Goal: Task Accomplishment & Management: Complete application form

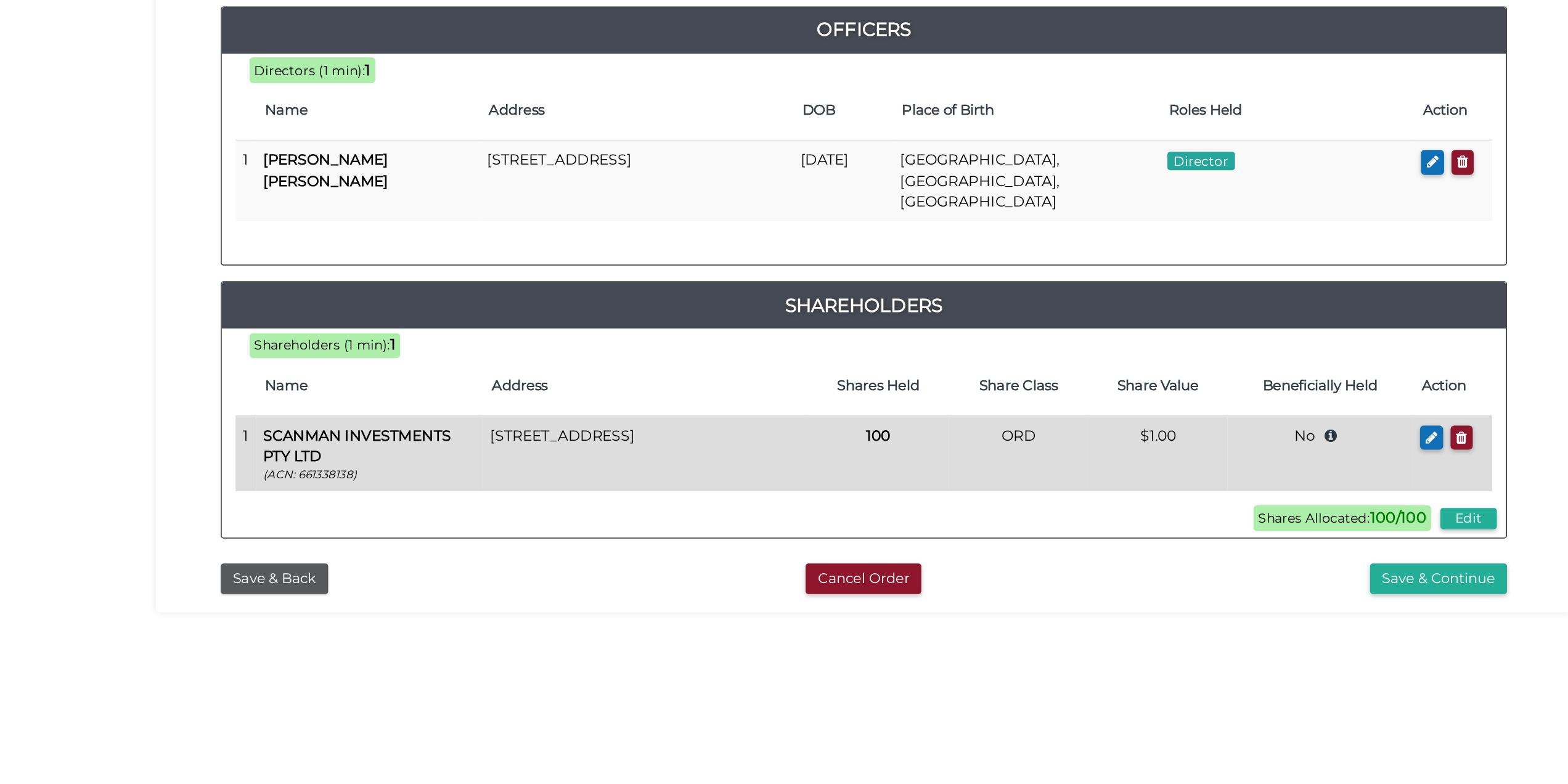
scroll to position [63, 0]
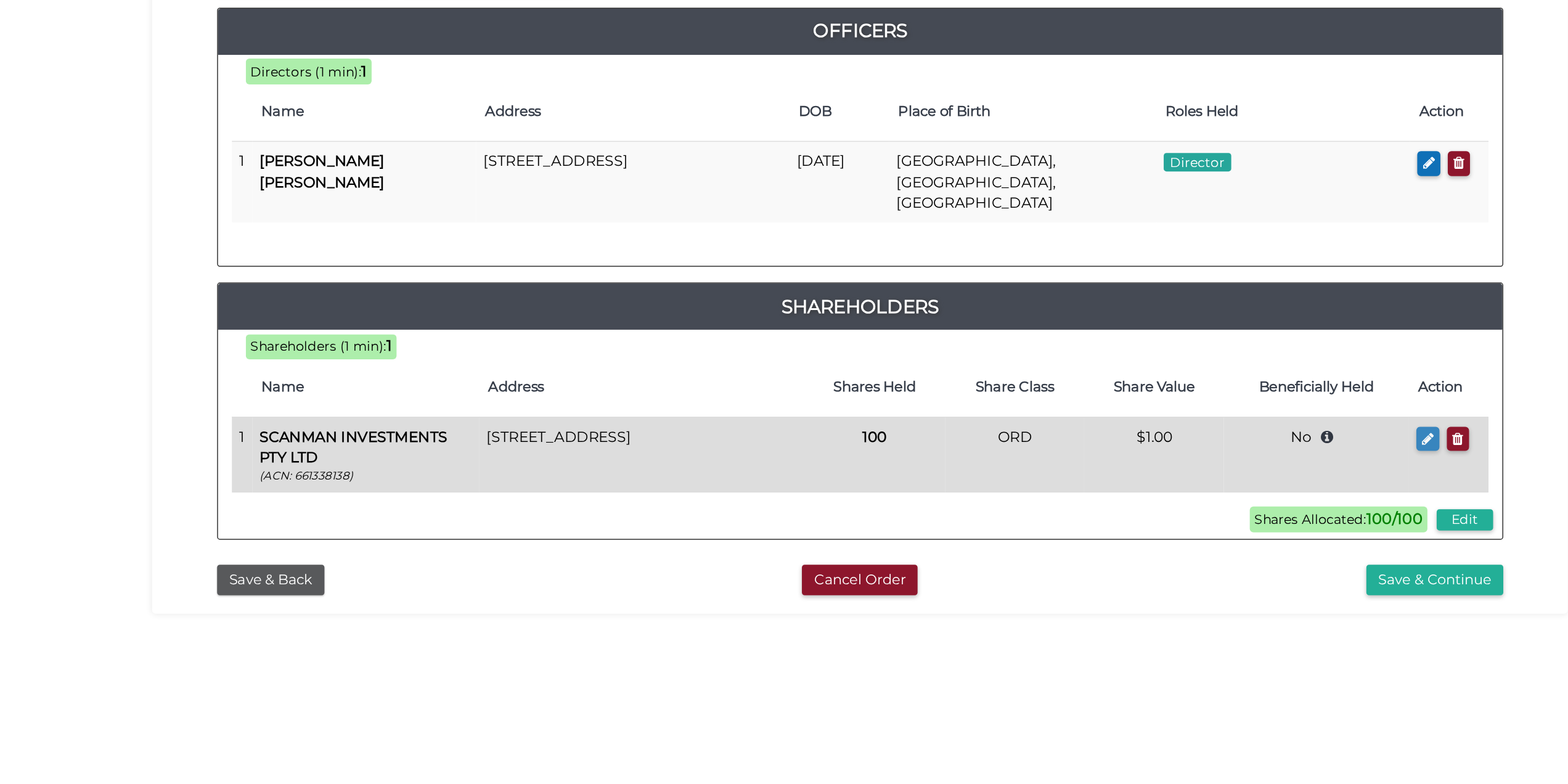
click at [1155, 429] on button "button" at bounding box center [1162, 437] width 15 height 17
type input "27 Broadway"
type input "[PERSON_NAME]"
type input "3184"
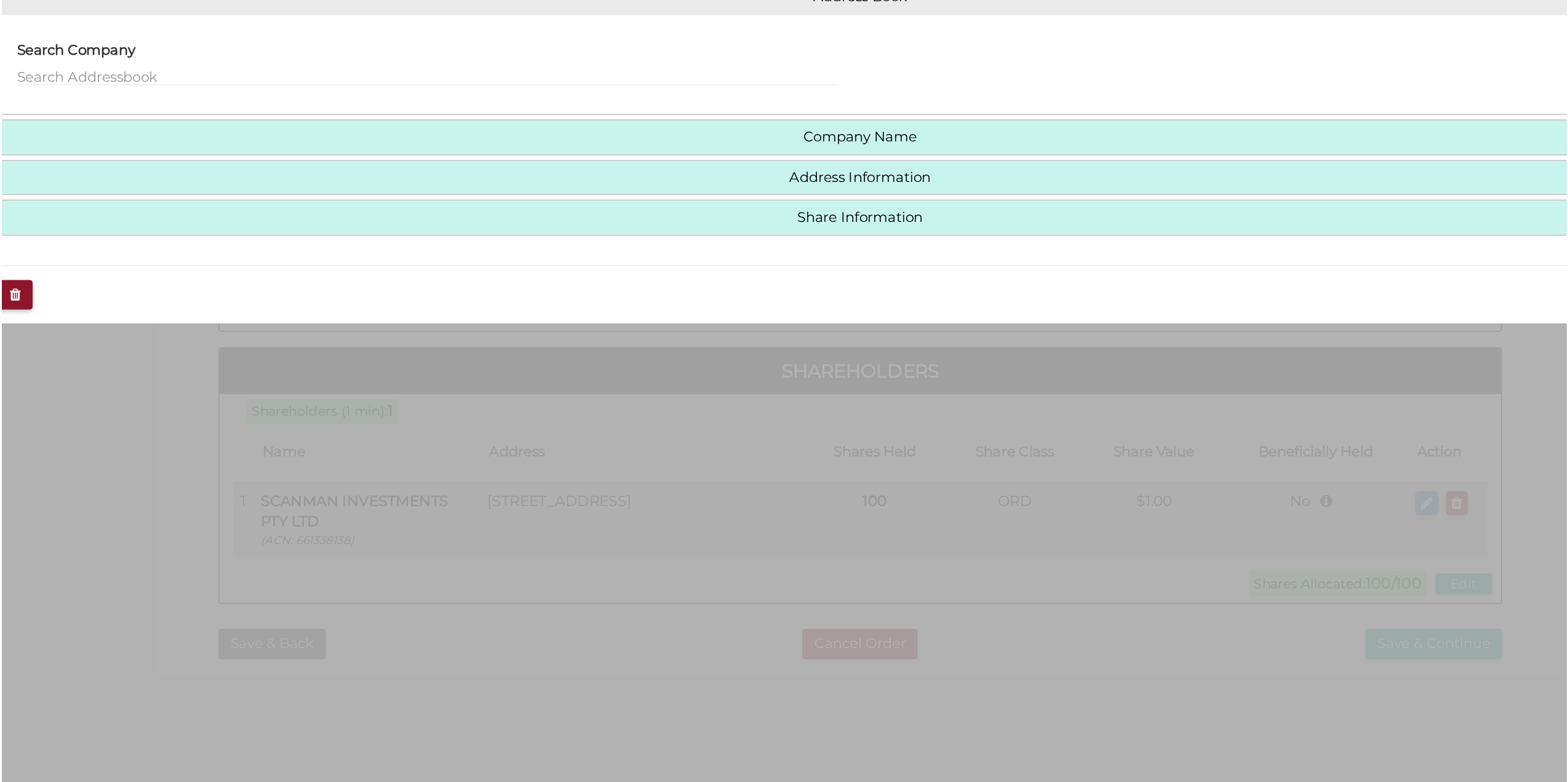
scroll to position [0, 0]
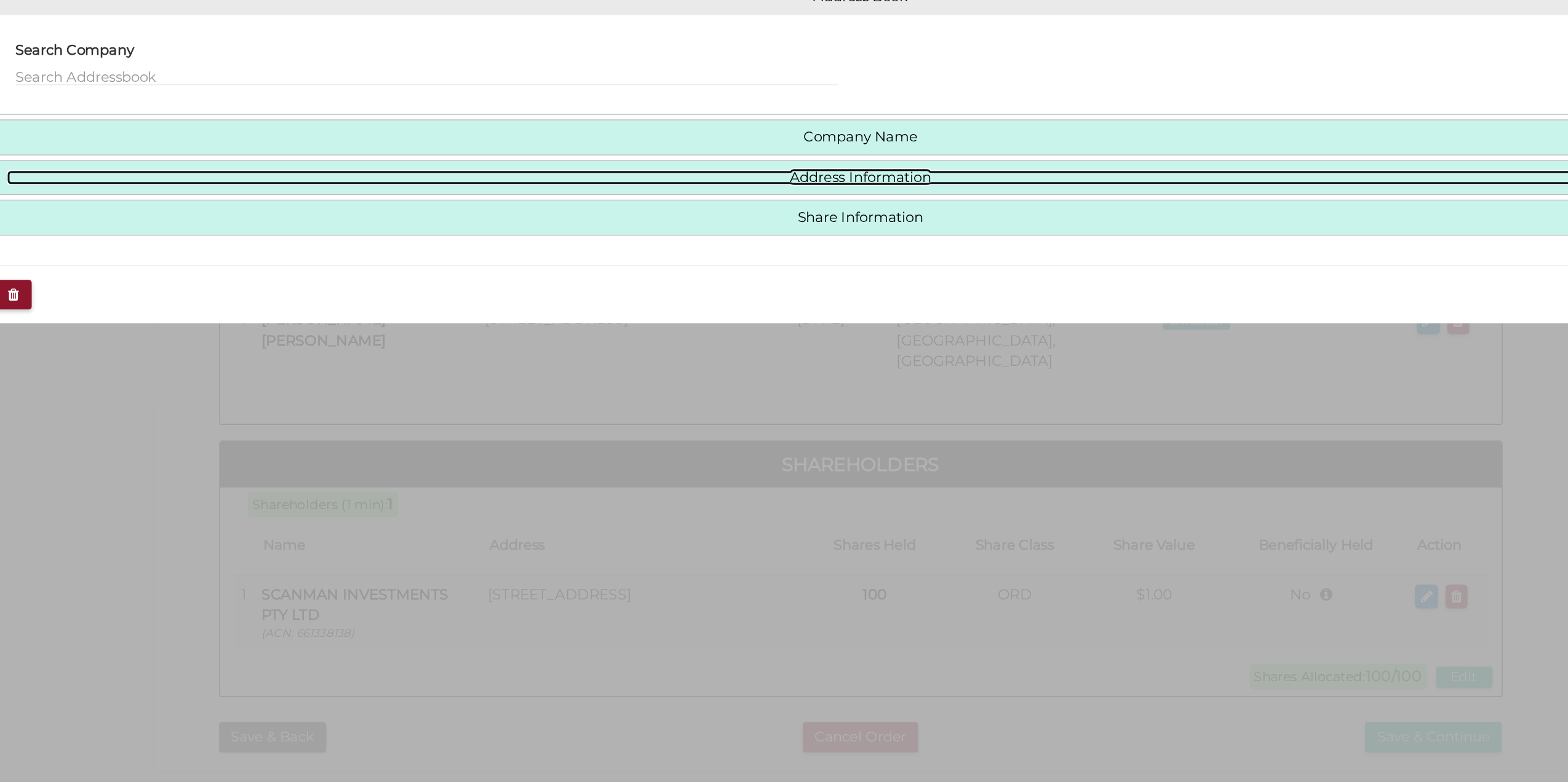
click at [789, 261] on link "Address Information" at bounding box center [784, 263] width 1138 height 10
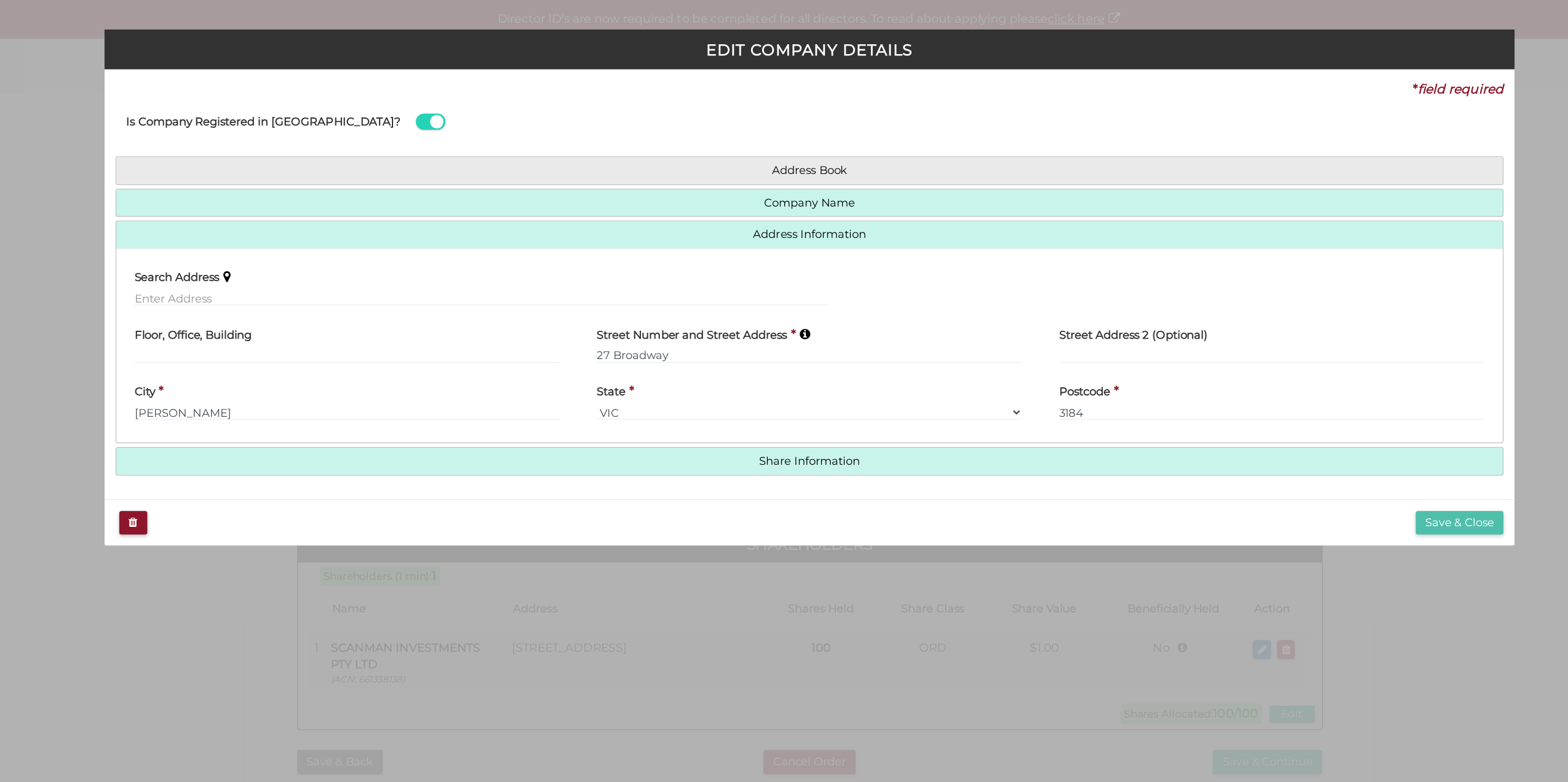
click at [1298, 437] on button "Save & Close" at bounding box center [1327, 436] width 74 height 20
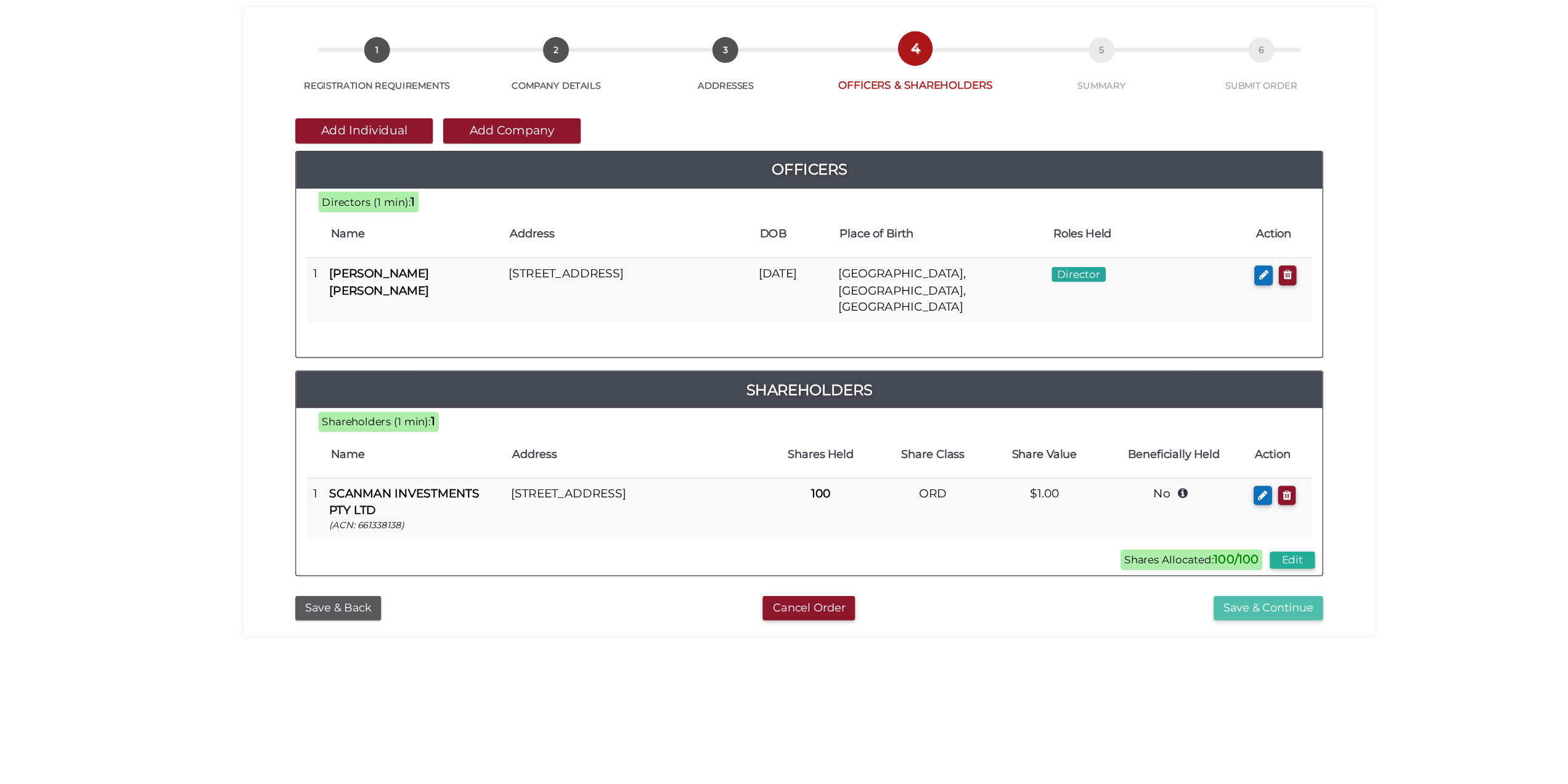
click at [1133, 627] on button "Save & Continue" at bounding box center [1166, 637] width 91 height 20
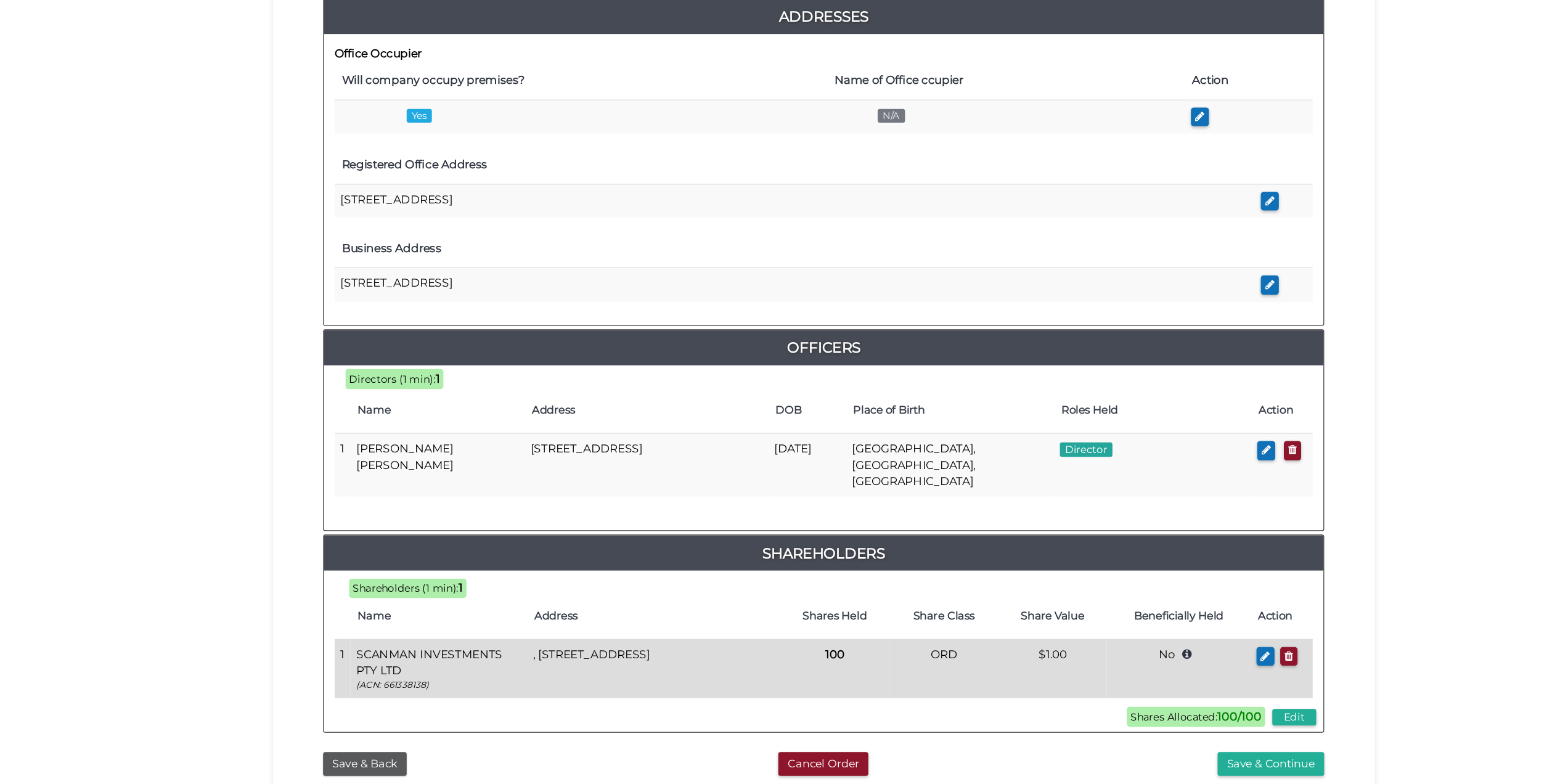
scroll to position [247, 0]
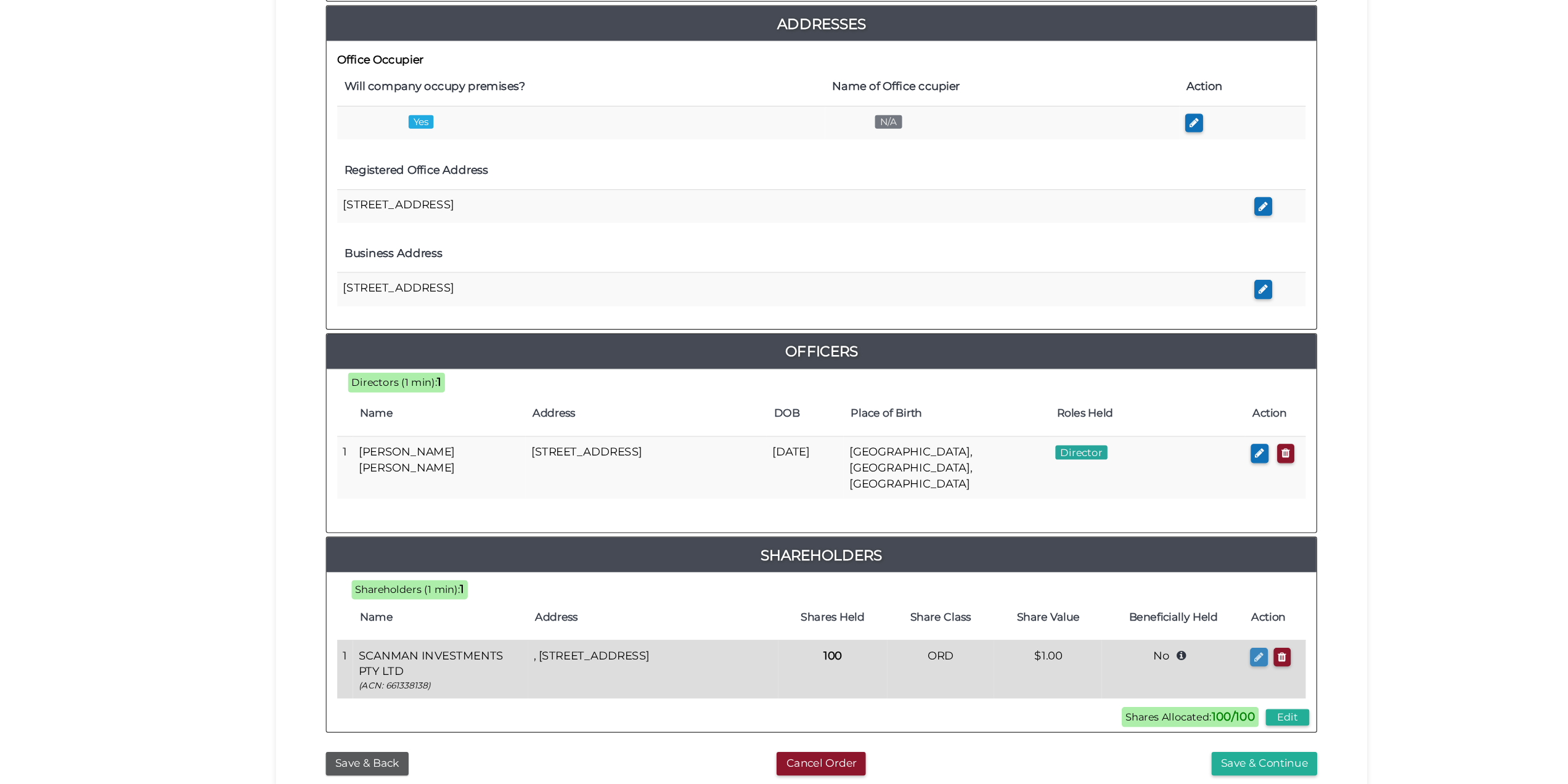
click at [1162, 652] on icon "button" at bounding box center [1162, 656] width 8 height 9
type input "27 Broadway"
type input "Elwood"
type input "3184"
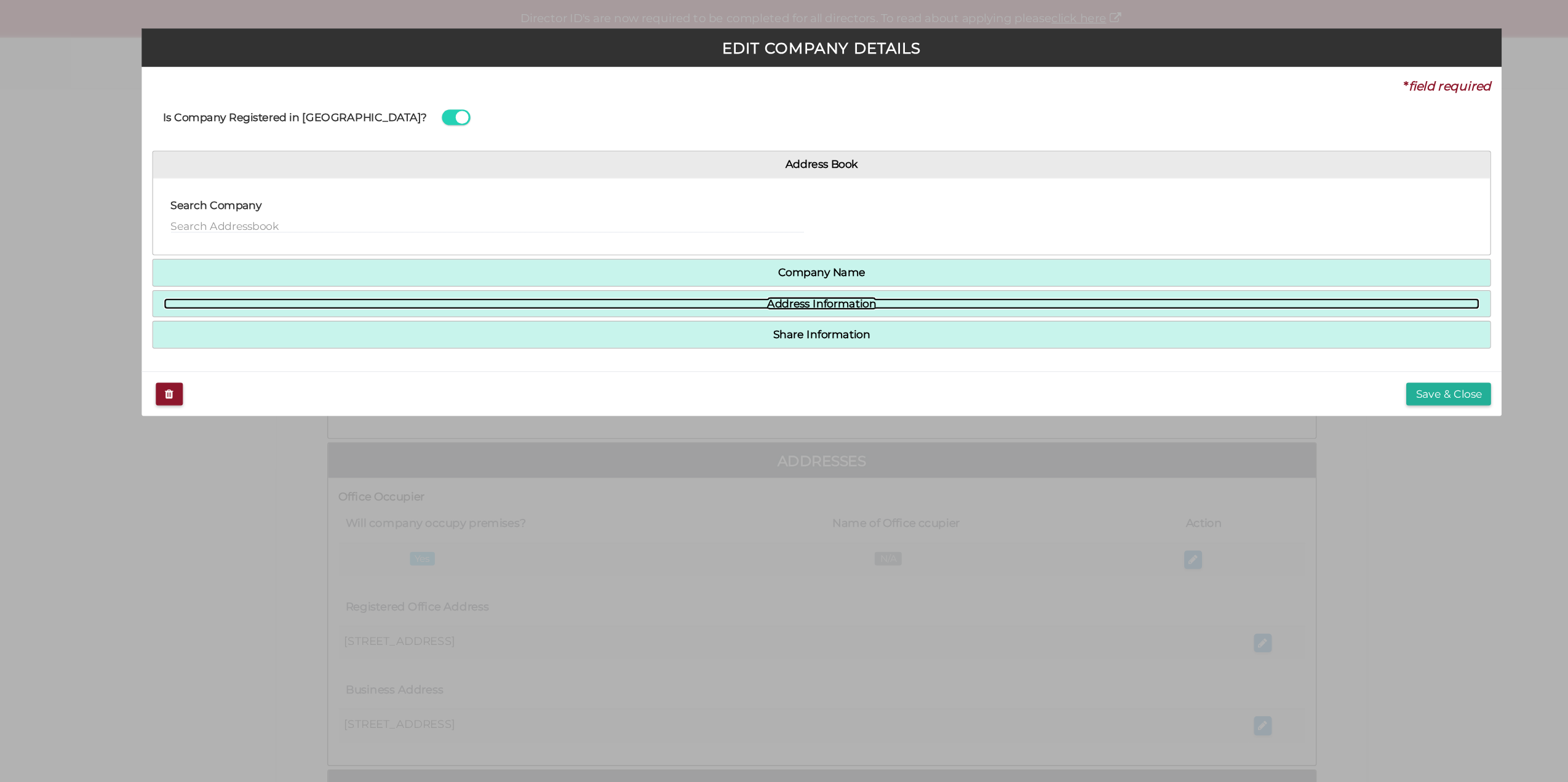
click at [643, 263] on link "Address Information" at bounding box center [784, 263] width 1138 height 10
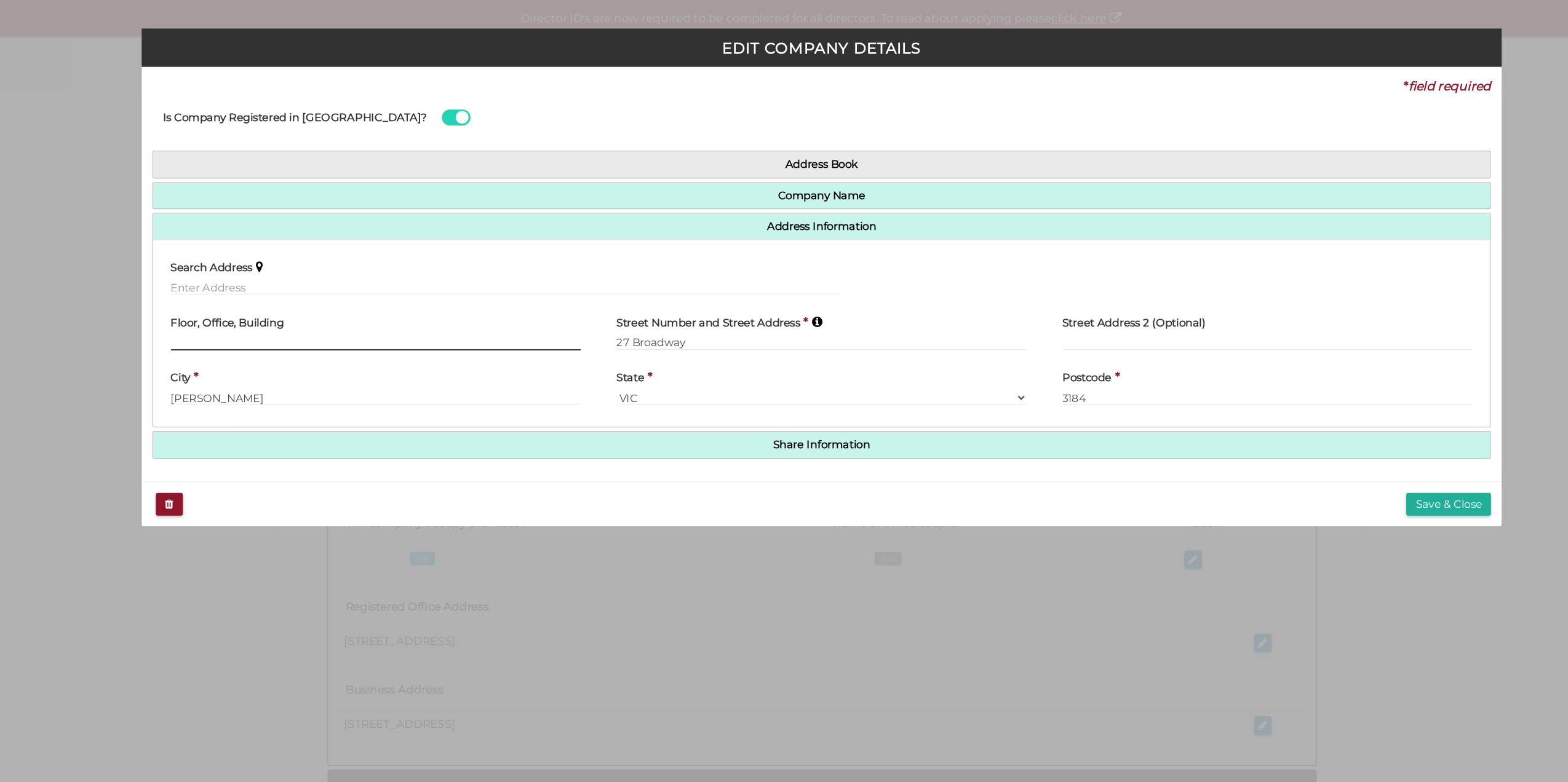
click at [297, 297] on input "text" at bounding box center [399, 297] width 355 height 14
drag, startPoint x: 279, startPoint y: 299, endPoint x: 201, endPoint y: 295, distance: 78.1
click at [201, 295] on div "* field required Is Company Registered in Australia? Address Book Search Compan…" at bounding box center [784, 236] width 1176 height 358
drag, startPoint x: 221, startPoint y: 296, endPoint x: 187, endPoint y: 294, distance: 34.1
click at [187, 294] on div "EDIT COMPANY DETAILS * field required Is Company Registered in Australia? Addre…" at bounding box center [784, 391] width 1568 height 782
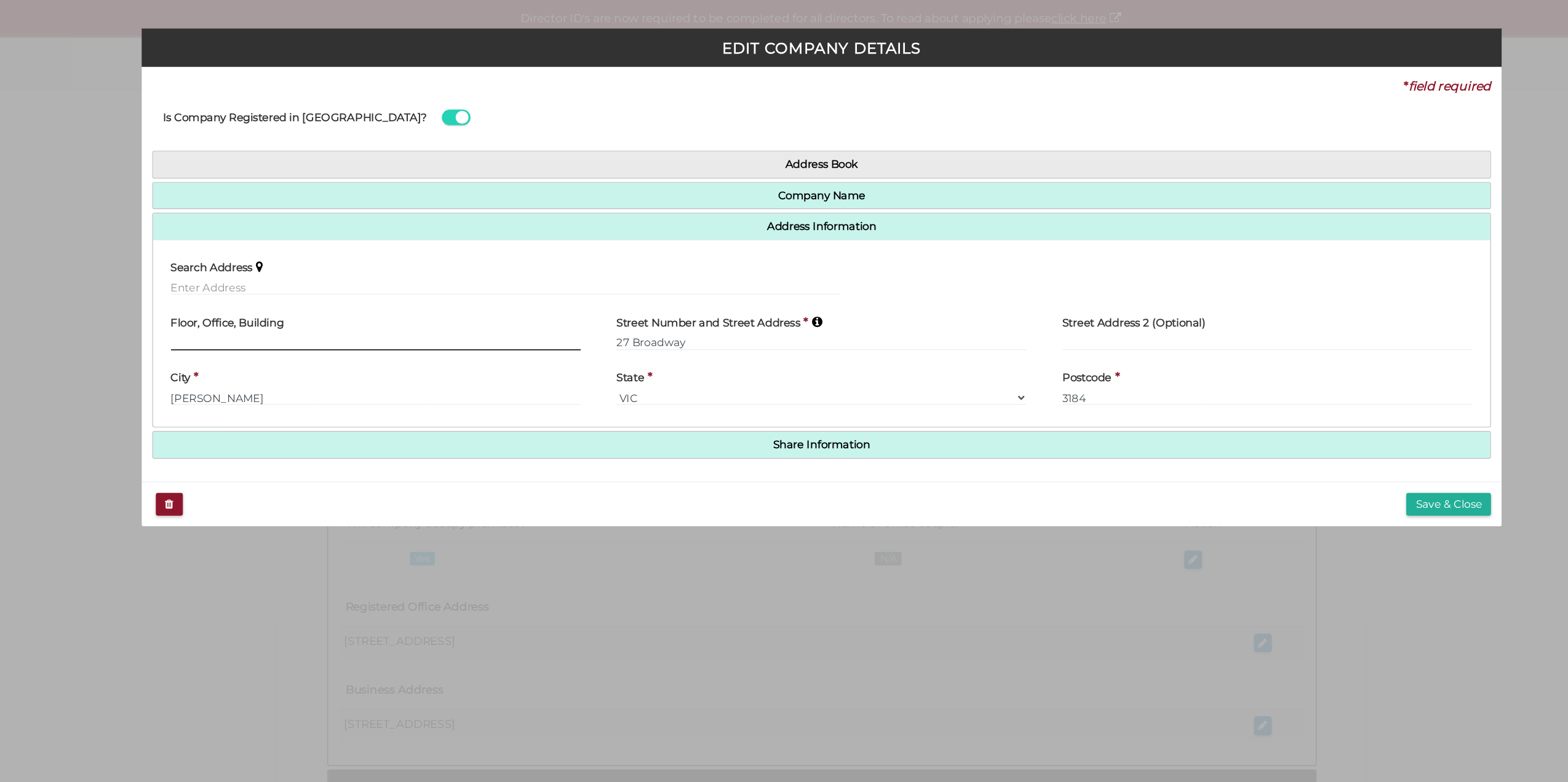
click at [393, 291] on input "text" at bounding box center [399, 297] width 355 height 14
click at [1299, 429] on button "Save & Close" at bounding box center [1327, 436] width 74 height 20
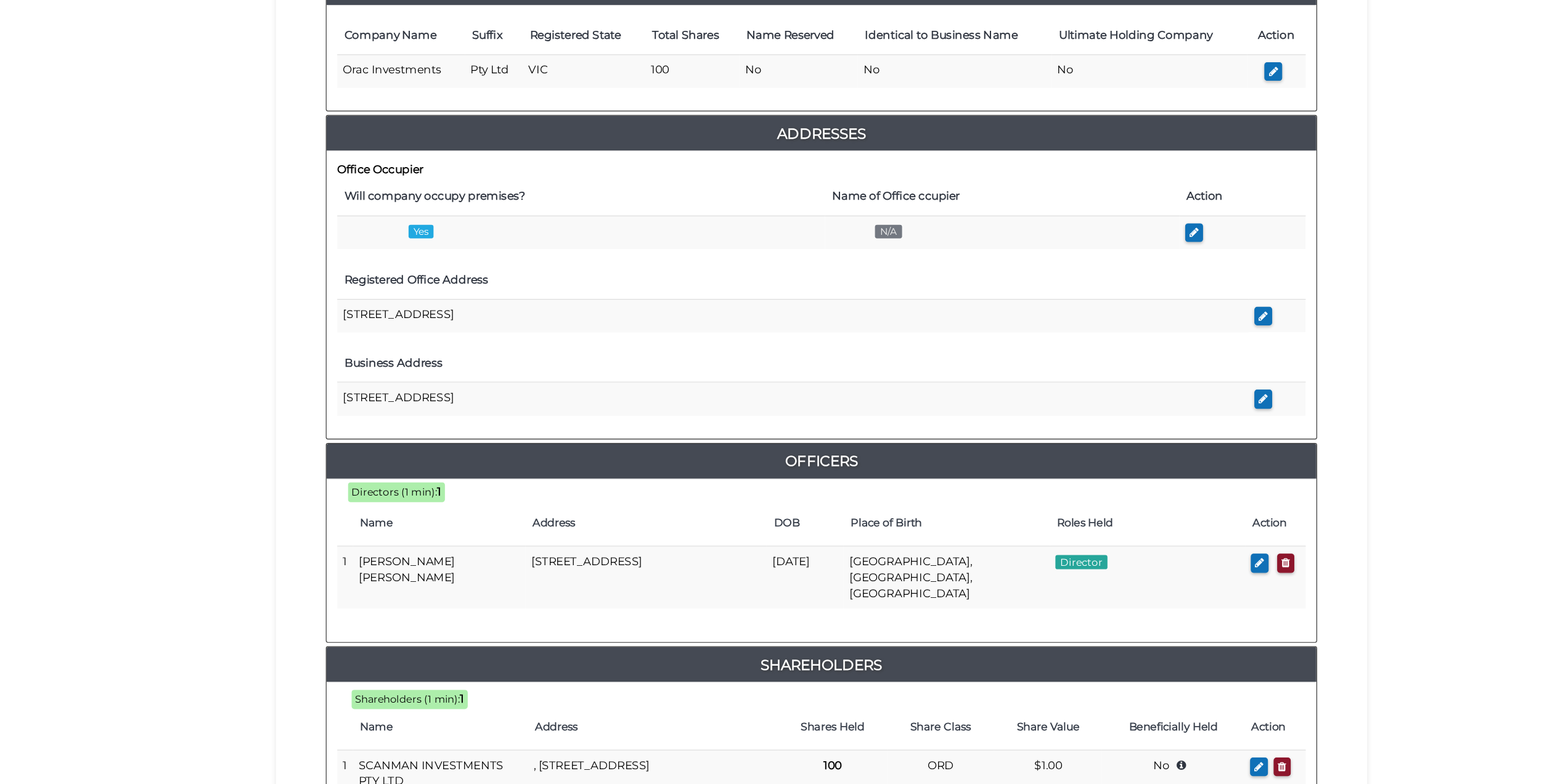
scroll to position [313, 0]
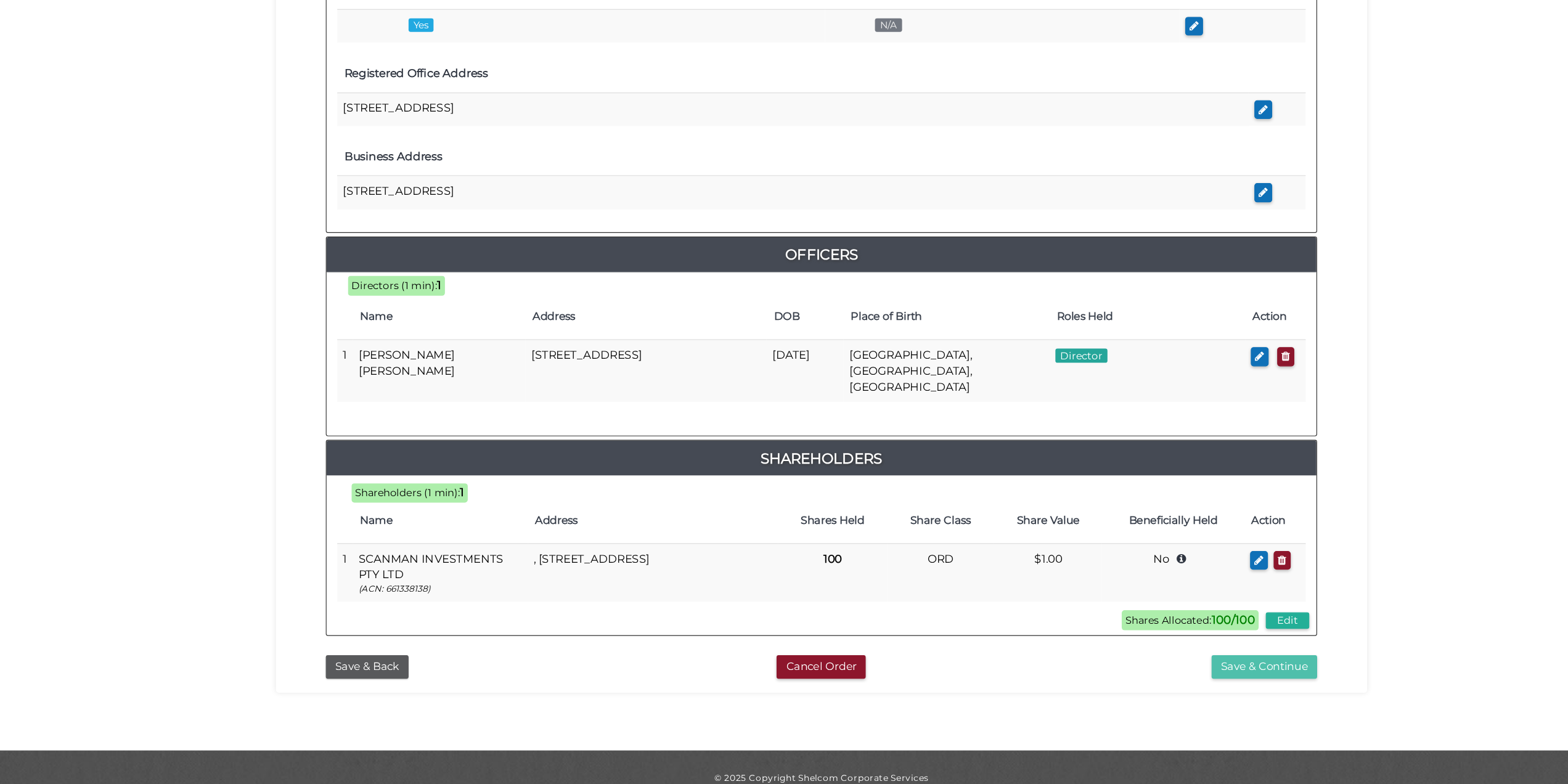
click at [1144, 672] on button "Save & Continue" at bounding box center [1166, 682] width 91 height 20
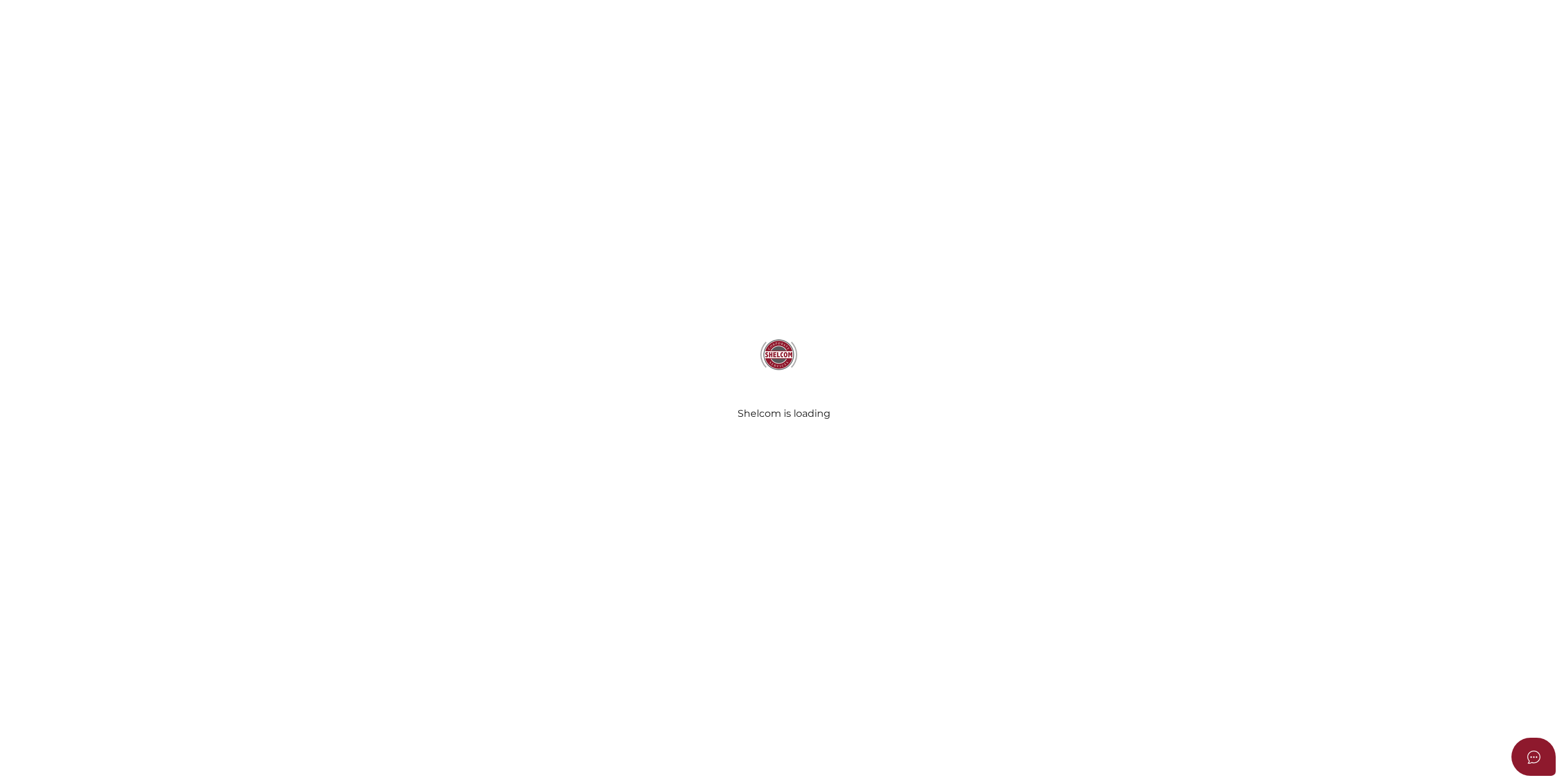
select select "Comb Binding"
select select "No"
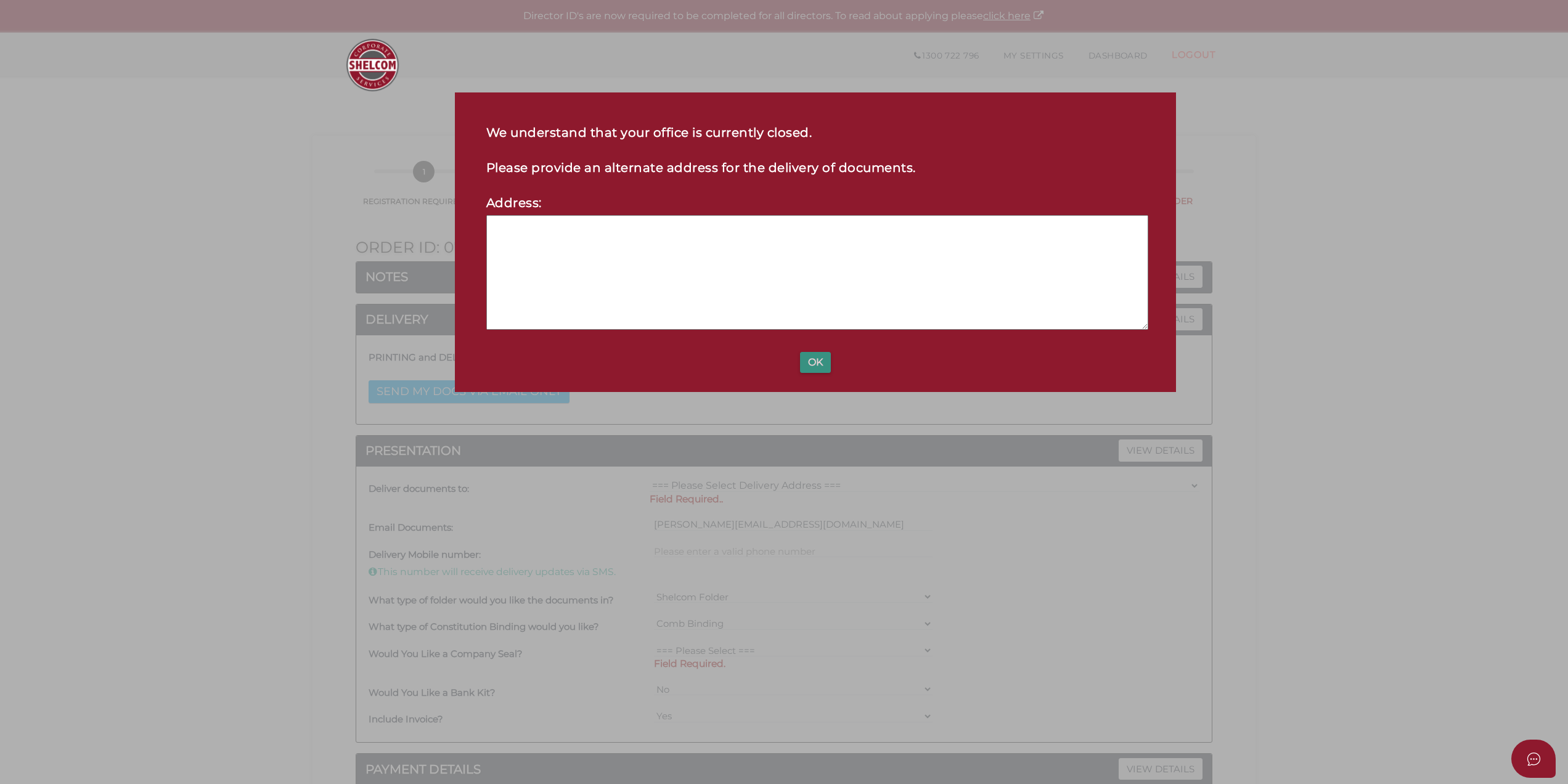
click at [802, 360] on button "OK" at bounding box center [816, 363] width 31 height 21
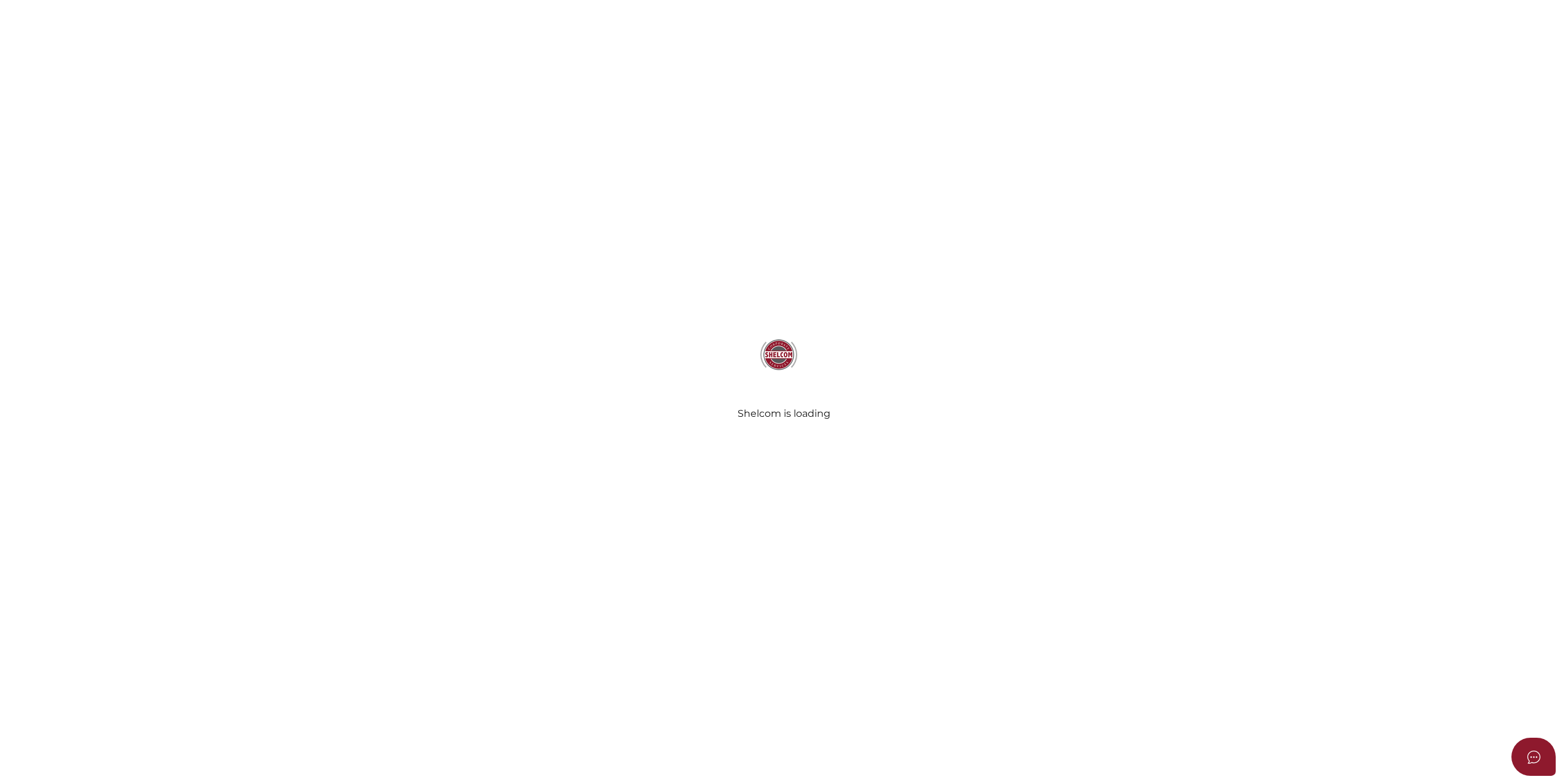
select select "Comb Binding"
select select "No"
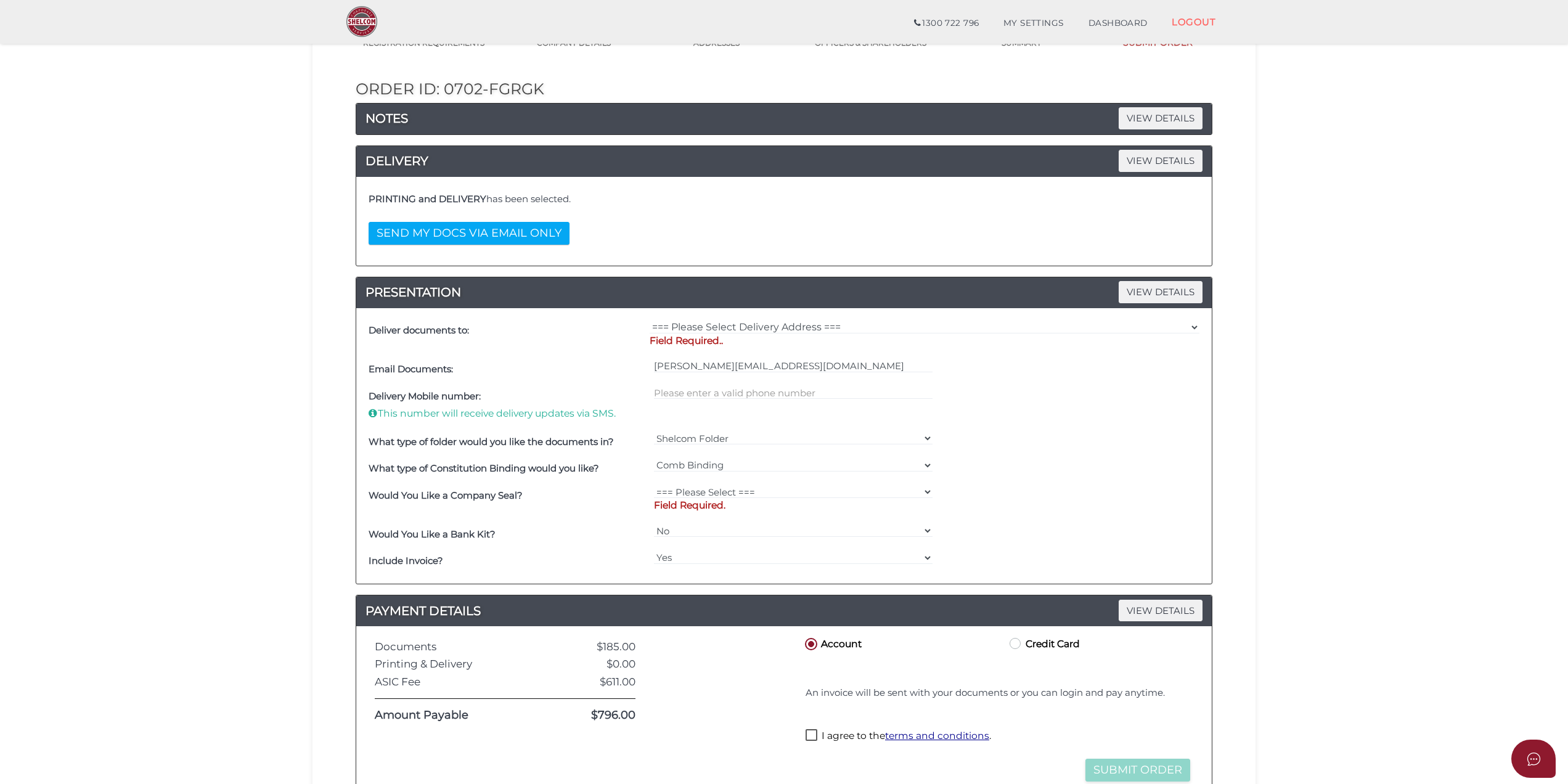
scroll to position [274, 0]
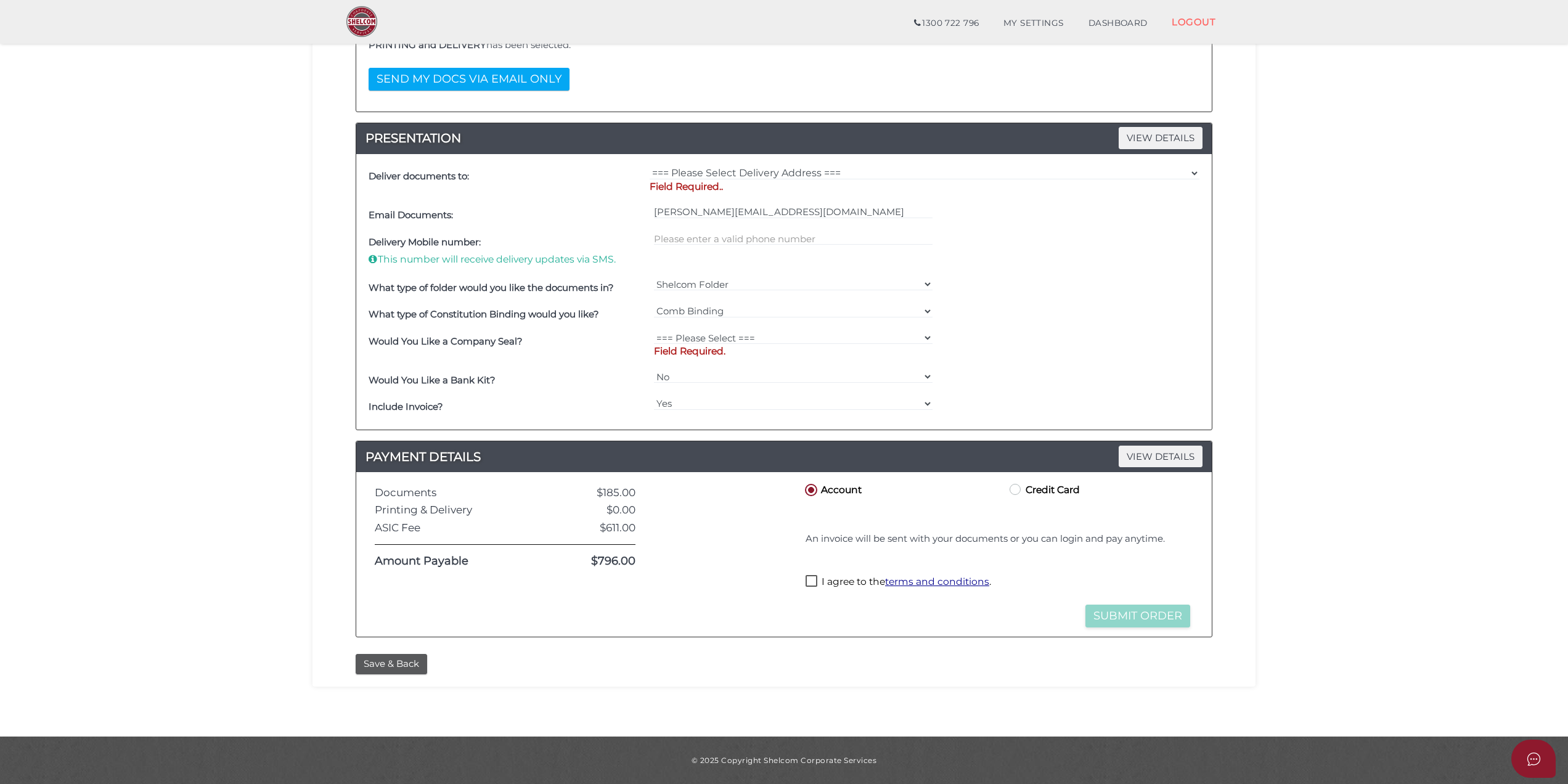
click at [822, 577] on label "I agree to the terms and conditions ." at bounding box center [898, 583] width 185 height 15
checkbox input "true"
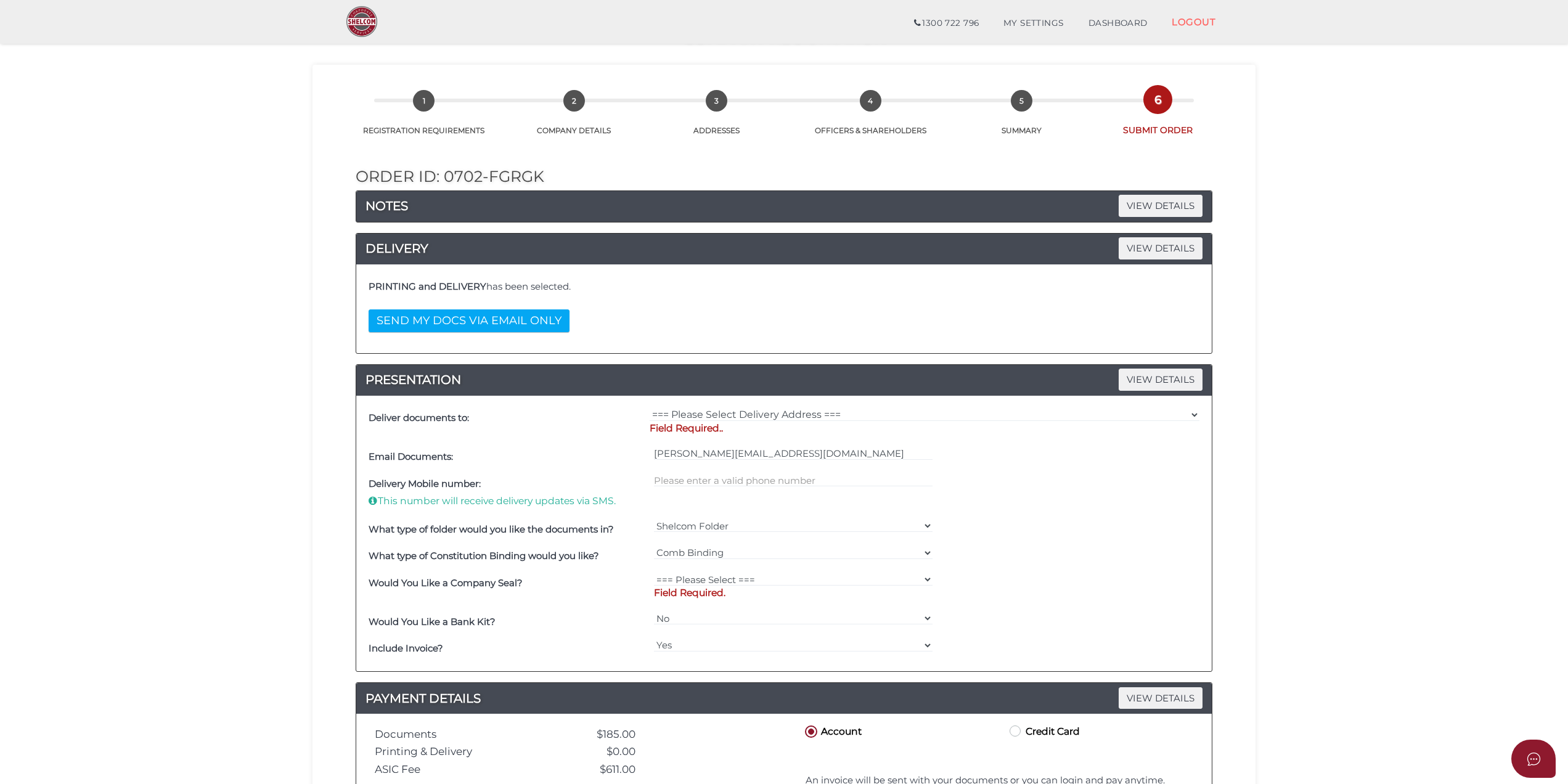
scroll to position [0, 0]
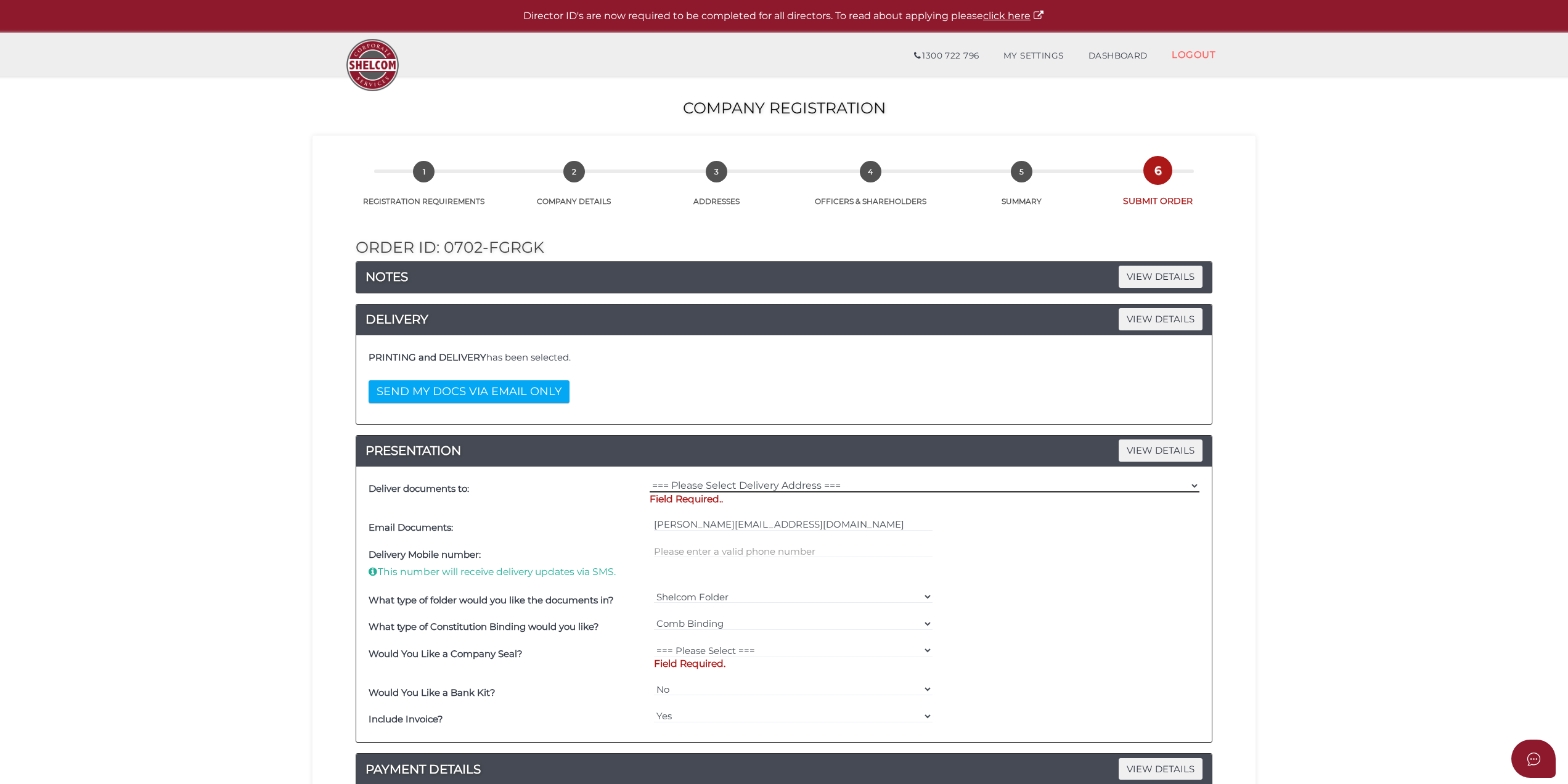
click at [784, 489] on select "=== Please Select Delivery Address === (User Address - [PERSON_NAME]) Level [GE…" at bounding box center [924, 486] width 550 height 14
select select "0"
click at [650, 481] on select "=== Please Select Delivery Address === (User Address - [PERSON_NAME]) Level [GE…" at bounding box center [924, 486] width 550 height 14
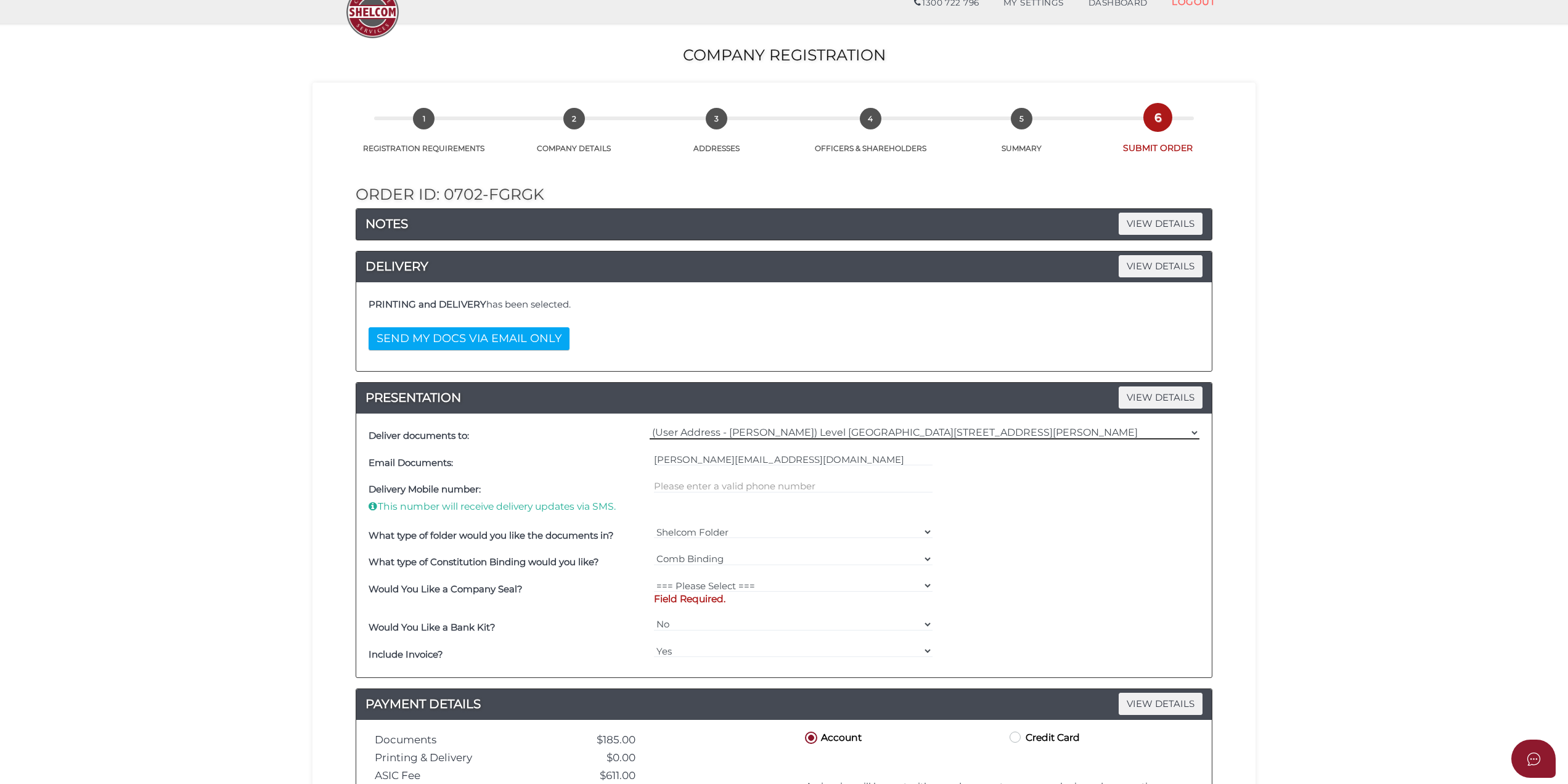
scroll to position [82, 0]
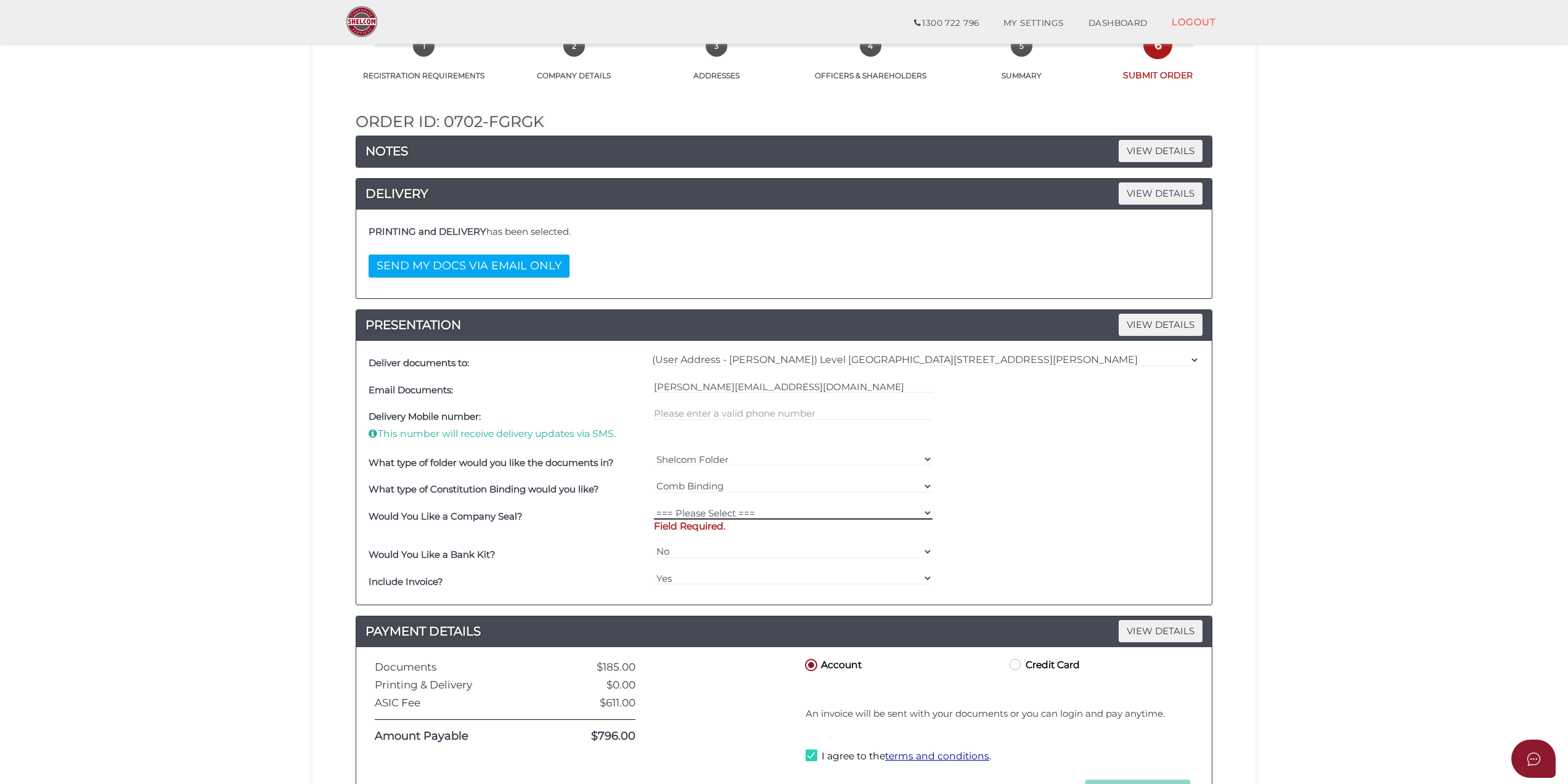
click at [727, 514] on select "=== Please Select === Fold Seal $50 No Seal" at bounding box center [793, 513] width 279 height 14
select select "0"
click at [654, 508] on select "=== Please Select === Fold Seal $50 No Seal" at bounding box center [793, 513] width 279 height 14
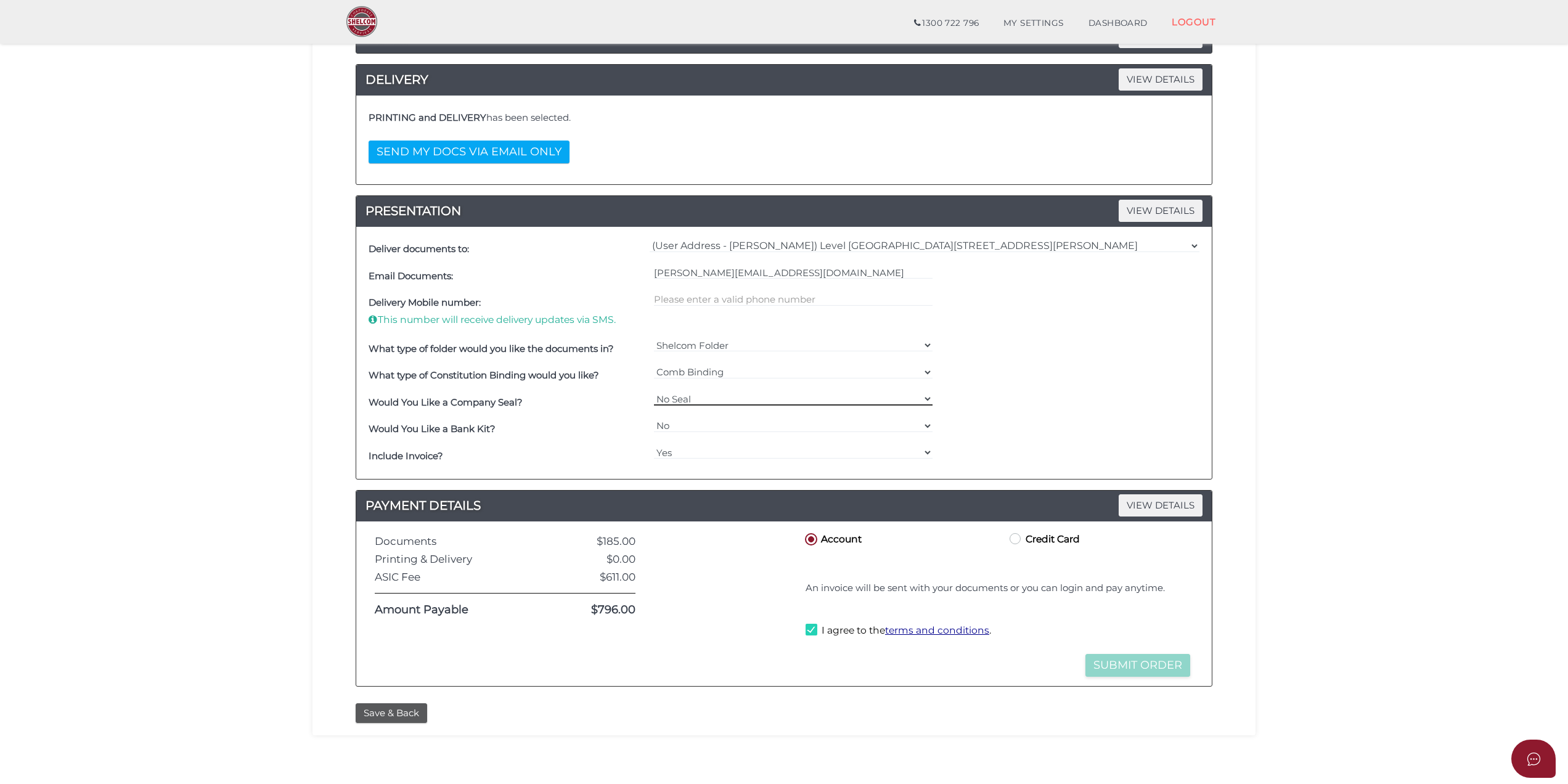
scroll to position [168, 0]
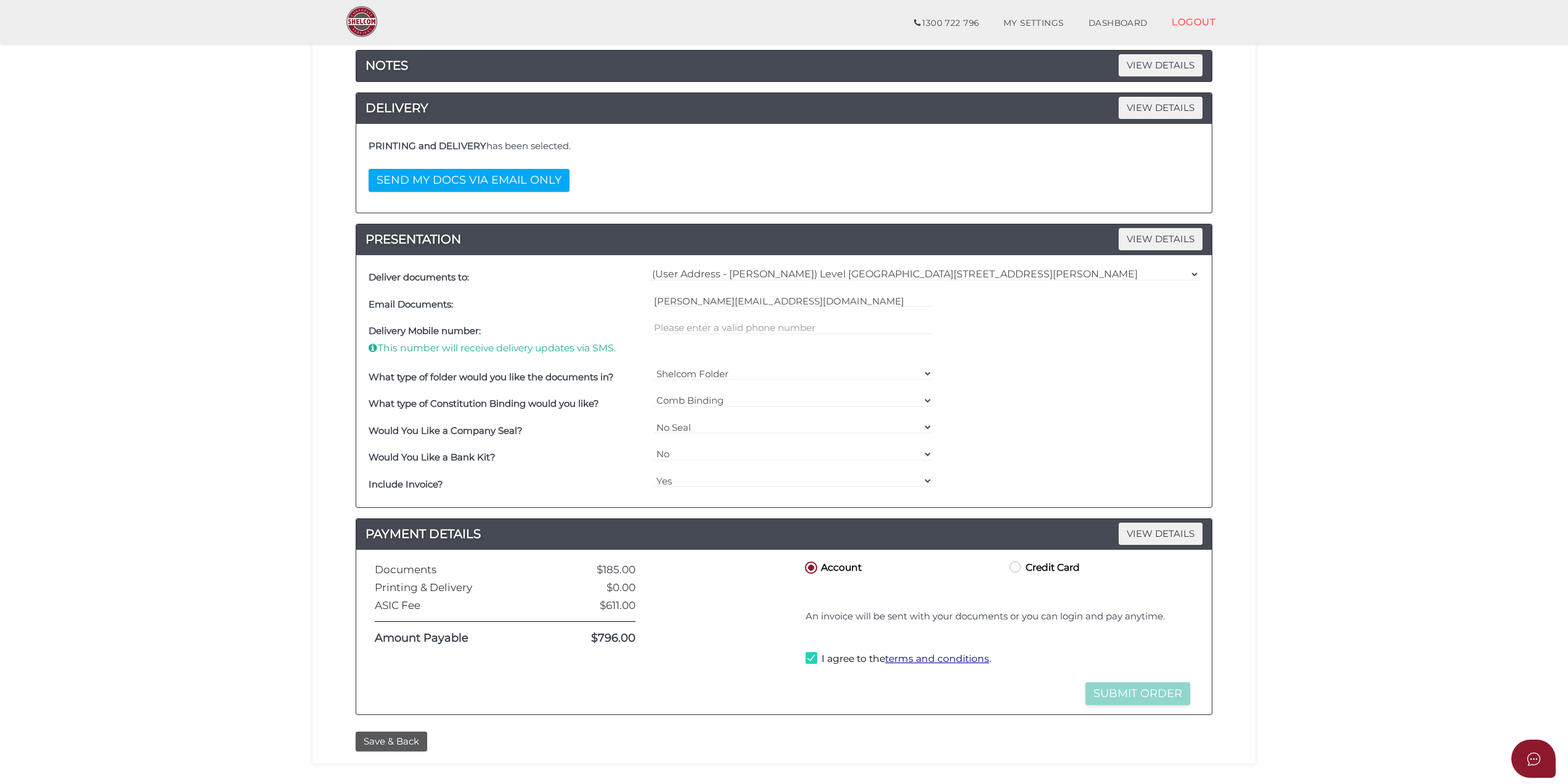
click at [1328, 375] on section "Company Registration dfbe942323f15766cb88acb27bf1832e 1 REGISTRATION REQUIREMEN…" at bounding box center [784, 340] width 1568 height 949
click at [1239, 466] on div "Order ID: 0702-fgRGk NOTES VIEW DETAILS Note DELIVERY VIEW DETAILS PRINTING and…" at bounding box center [784, 361] width 925 height 730
click at [812, 662] on label "I agree to the terms and conditions ." at bounding box center [898, 660] width 185 height 15
click at [811, 662] on label "I agree to the terms and conditions ." at bounding box center [898, 660] width 185 height 15
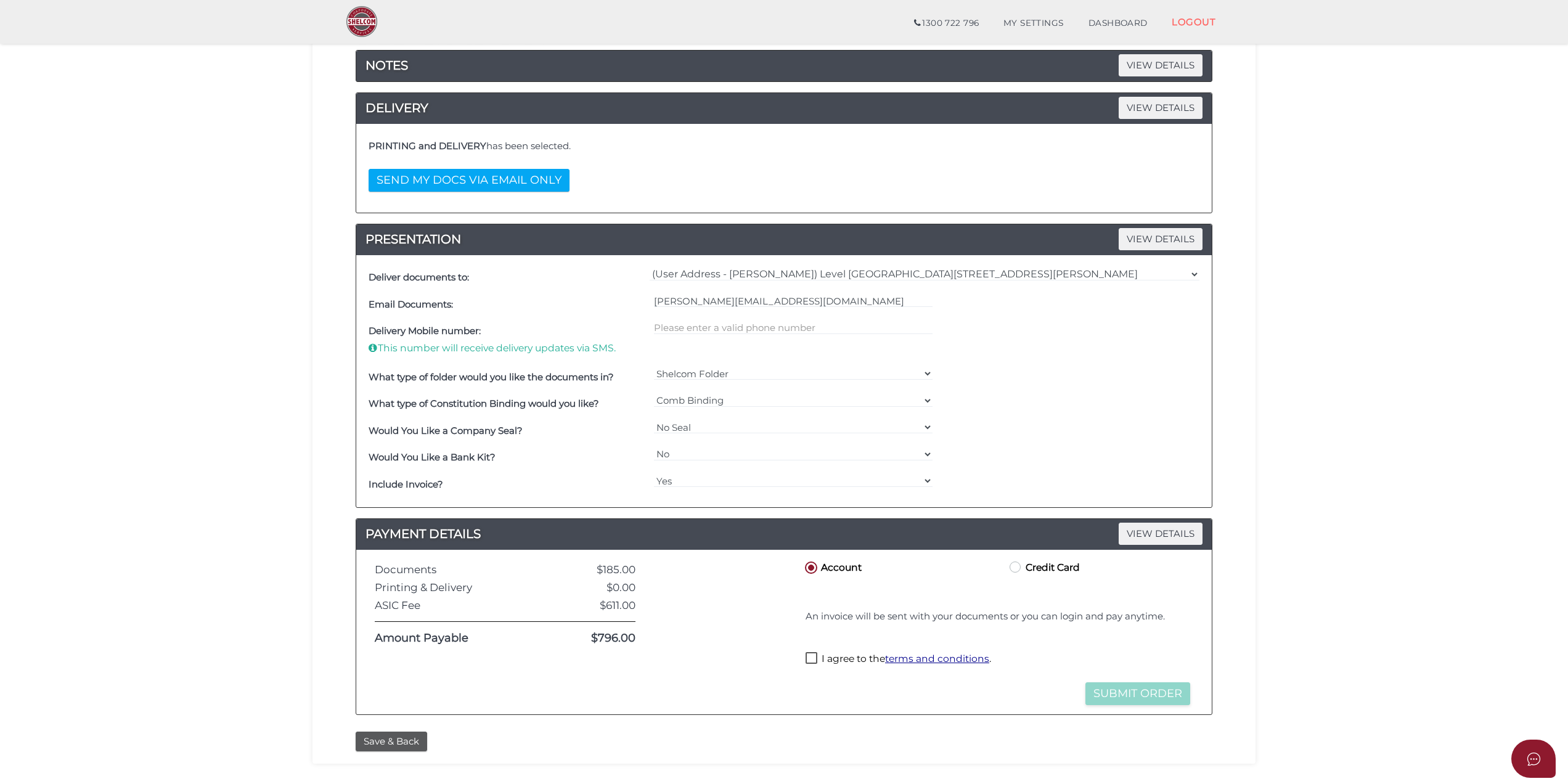
checkbox input "true"
click at [812, 407] on select "=== Please Select === Comb Binding No Binding" at bounding box center [793, 401] width 279 height 14
click at [1092, 398] on div "What type of Constitution Binding would you like? === Please Select === Comb Bi…" at bounding box center [784, 404] width 837 height 27
click at [788, 434] on select "=== Please Select === Fold Seal $50 No Seal" at bounding box center [793, 427] width 279 height 14
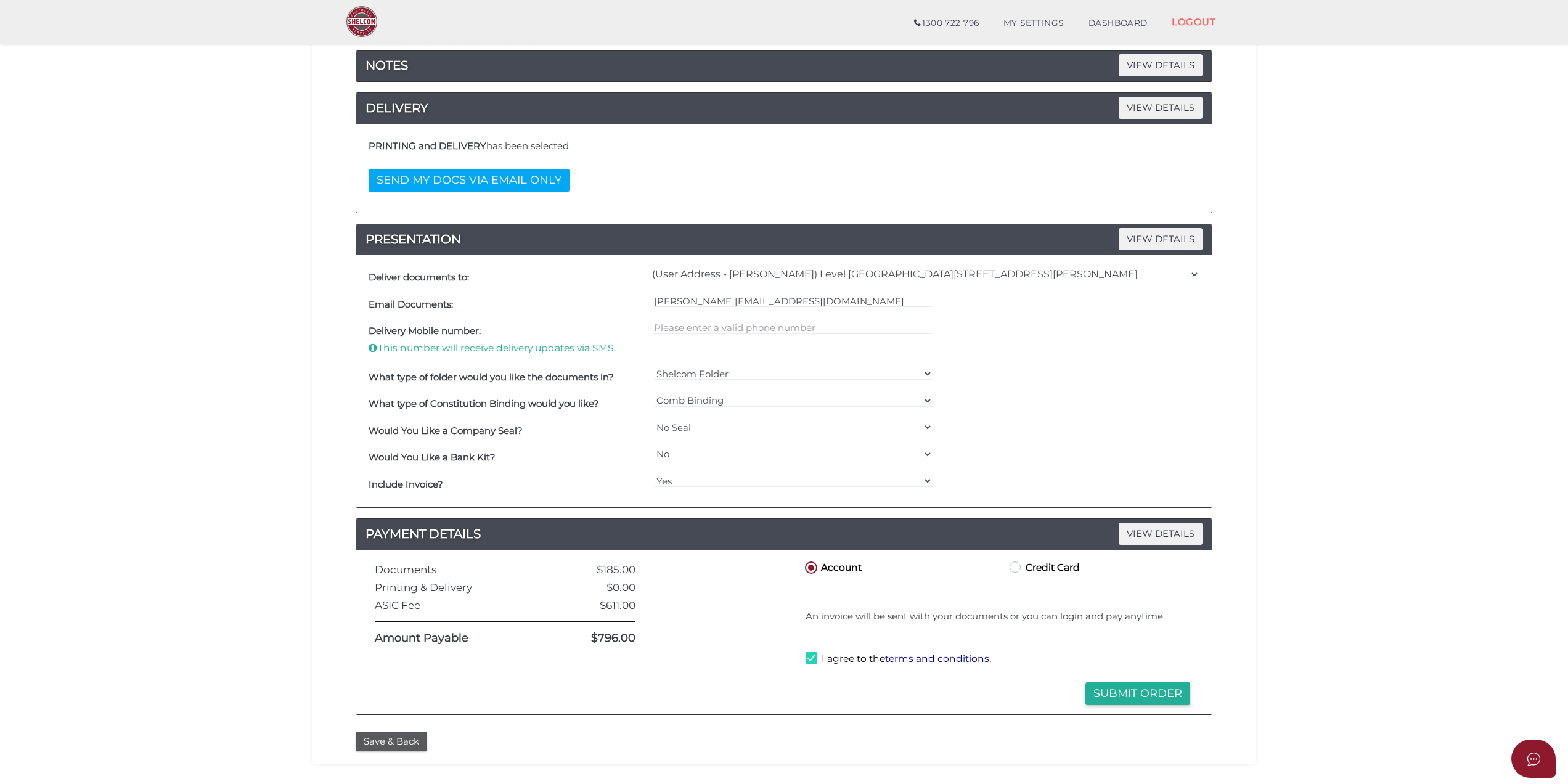
click at [1143, 446] on div "Deliver documents to: === Please Select Delivery Address === (User Address - [P…" at bounding box center [784, 381] width 855 height 252
click at [1155, 701] on button "Submit Order" at bounding box center [1137, 694] width 105 height 23
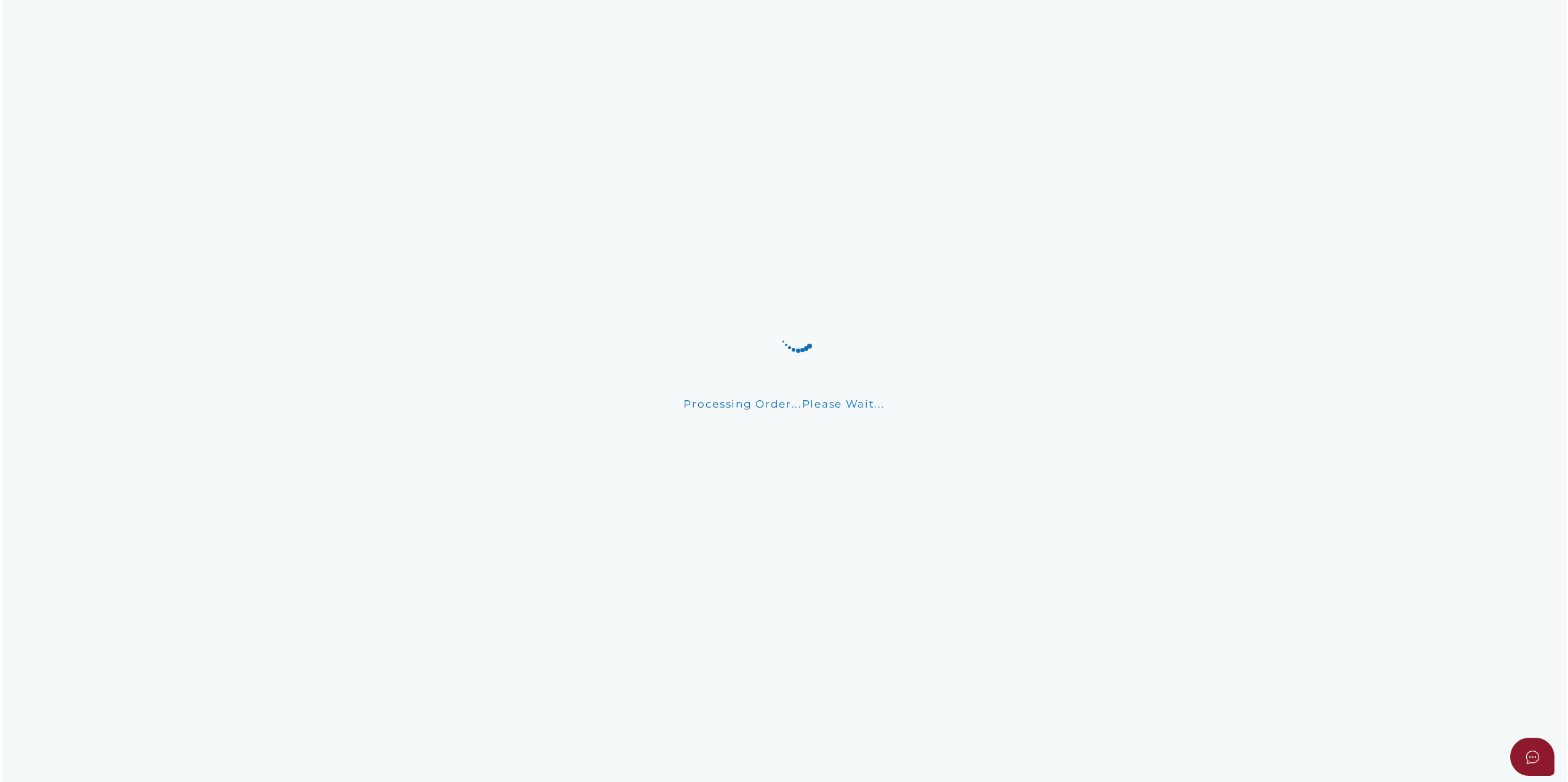
scroll to position [0, 0]
